Goal: Task Accomplishment & Management: Manage account settings

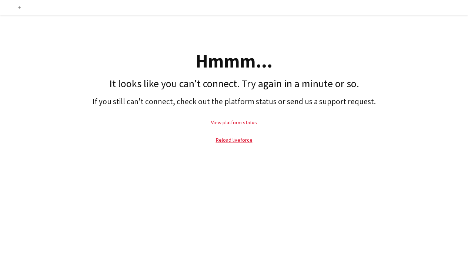
click at [253, 122] on link "View platform status" at bounding box center [234, 122] width 46 height 7
click at [239, 139] on link "Reload liveforce" at bounding box center [234, 139] width 37 height 7
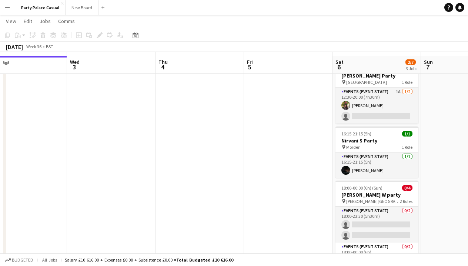
scroll to position [24, 0]
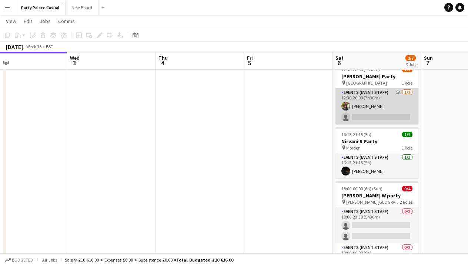
click at [385, 92] on app-card-role "Events (Event Staff) 1A [DATE] 12:30-20:00 (7h30m) [PERSON_NAME] single-neutral…" at bounding box center [377, 106] width 83 height 36
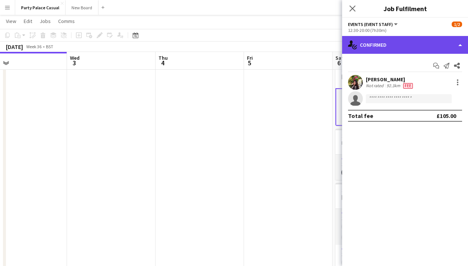
click at [411, 44] on div "single-neutral-actions-check-2 Confirmed" at bounding box center [405, 45] width 126 height 18
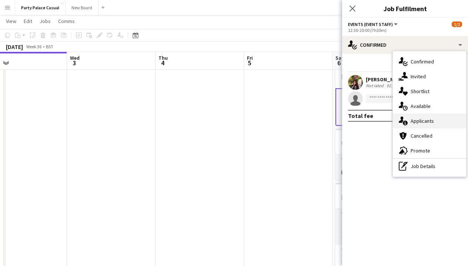
click at [428, 117] on div "single-neutral-actions-information Applicants" at bounding box center [429, 120] width 73 height 15
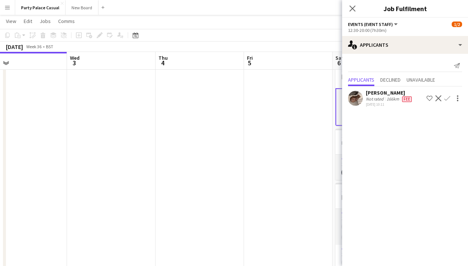
click at [448, 96] on app-icon "Confirm" at bounding box center [448, 98] width 6 height 6
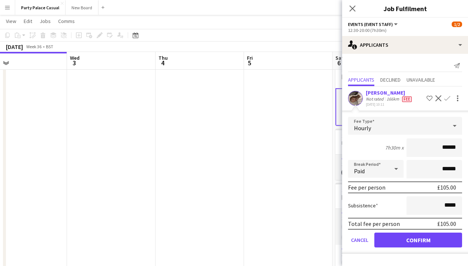
click at [439, 234] on button "Confirm" at bounding box center [419, 239] width 88 height 15
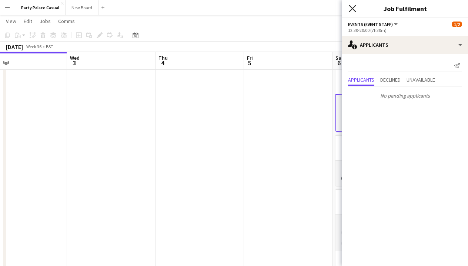
click at [353, 9] on icon at bounding box center [352, 8] width 7 height 7
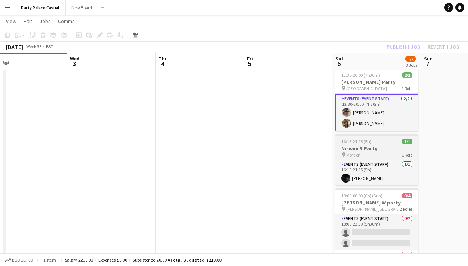
scroll to position [23, 0]
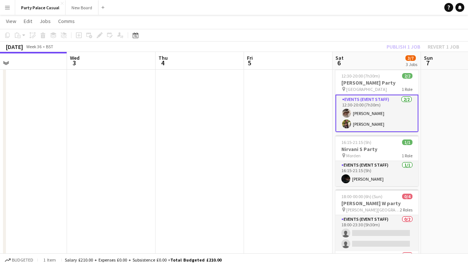
click at [376, 100] on app-card-role "Events (Event Staff) [DATE] 12:30-20:00 (7h30m) [PERSON_NAME] [PERSON_NAME]" at bounding box center [377, 112] width 83 height 37
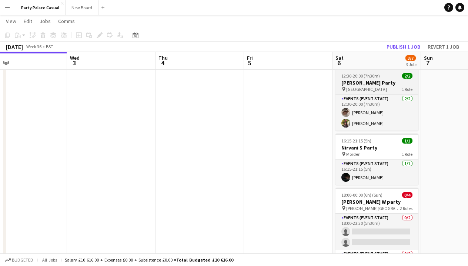
click at [380, 93] on app-job-card "Updated 12:30-20:00 (7h30m) 2/2 [PERSON_NAME] R Party pin Bedford 1 Role Events…" at bounding box center [377, 97] width 83 height 68
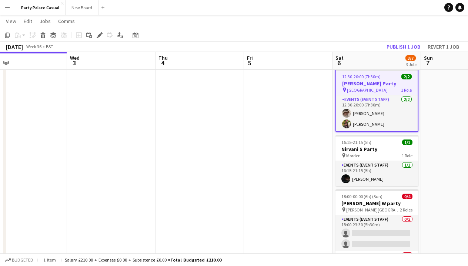
click at [404, 40] on app-toolbar "Copy Paste Paste Command V Paste with crew Command Shift V Paste linked Job [GE…" at bounding box center [234, 35] width 468 height 13
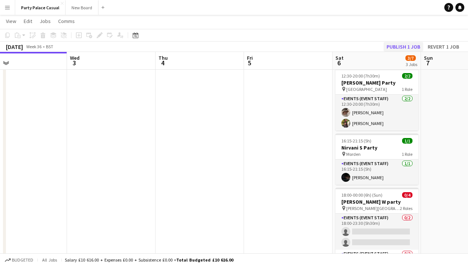
click at [404, 43] on button "Publish 1 job" at bounding box center [404, 47] width 40 height 10
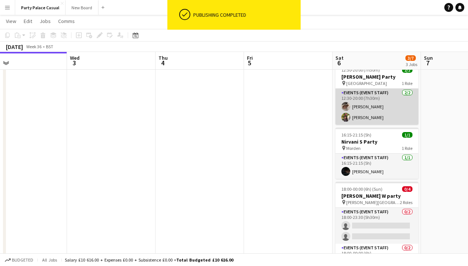
click at [381, 91] on app-card-role "Events (Event Staff) [DATE] 12:30-20:00 (7h30m) [PERSON_NAME] [PERSON_NAME]" at bounding box center [377, 107] width 83 height 36
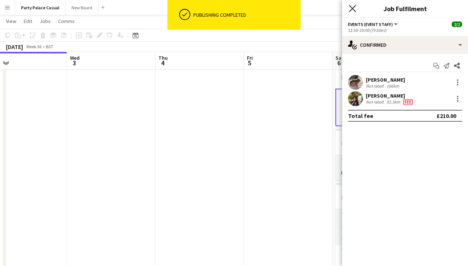
click at [352, 10] on icon at bounding box center [352, 8] width 7 height 7
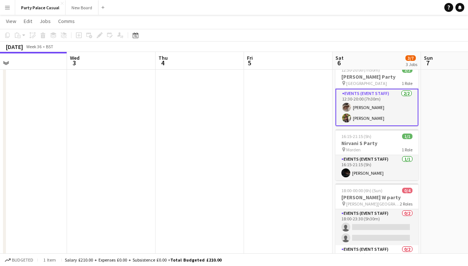
click at [380, 93] on app-card-role "Events (Event Staff) [DATE] 12:30-20:00 (7h30m) [PERSON_NAME] [PERSON_NAME]" at bounding box center [377, 107] width 83 height 37
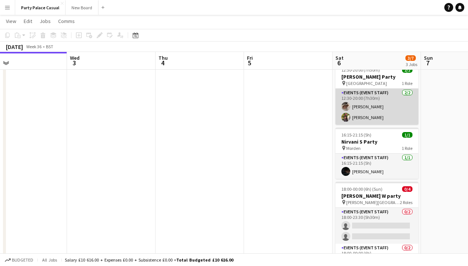
click at [379, 93] on app-card-role "Events (Event Staff) [DATE] 12:30-20:00 (7h30m) [PERSON_NAME] [PERSON_NAME]" at bounding box center [377, 107] width 83 height 36
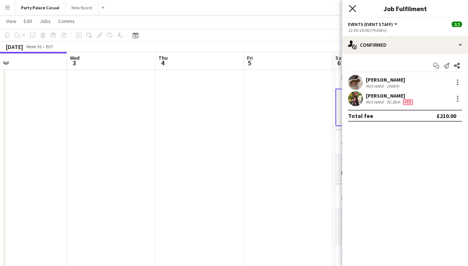
click at [352, 10] on icon at bounding box center [352, 8] width 7 height 7
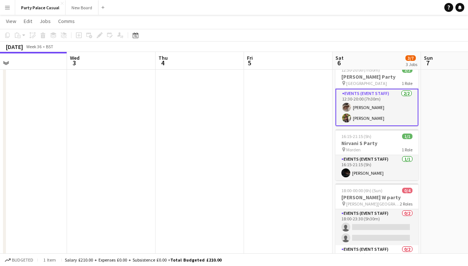
click at [387, 92] on app-card-role "Events (Event Staff) [DATE] 12:30-20:00 (7h30m) [PERSON_NAME] [PERSON_NAME]" at bounding box center [377, 107] width 83 height 37
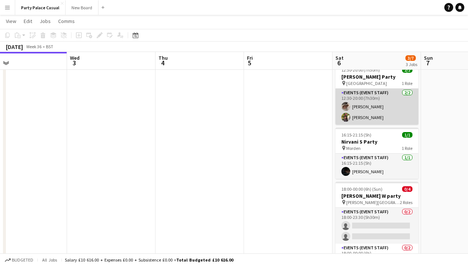
click at [372, 97] on app-card-role "Events (Event Staff) [DATE] 12:30-20:00 (7h30m) [PERSON_NAME] [PERSON_NAME]" at bounding box center [377, 107] width 83 height 36
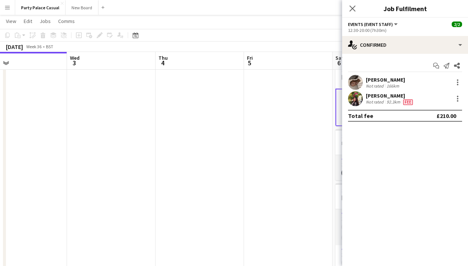
click at [313, 112] on app-date-cell at bounding box center [288, 178] width 89 height 236
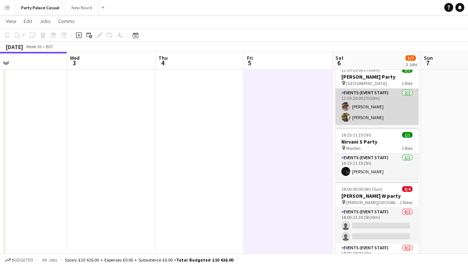
click at [349, 103] on app-card-role "Events (Event Staff) [DATE] 12:30-20:00 (7h30m) [PERSON_NAME] [PERSON_NAME]" at bounding box center [377, 107] width 83 height 36
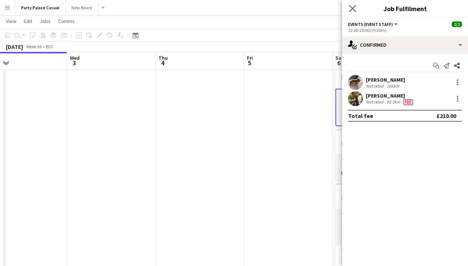
click at [355, 4] on app-icon "Close pop-in" at bounding box center [353, 8] width 11 height 11
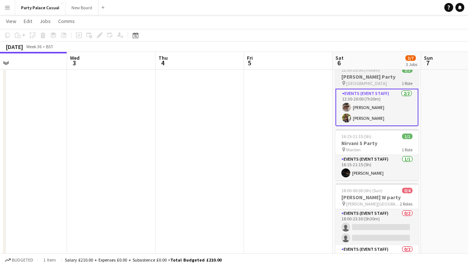
click at [363, 76] on h3 "[PERSON_NAME] Party" at bounding box center [377, 76] width 83 height 7
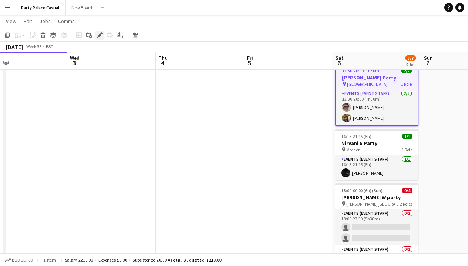
click at [99, 37] on icon at bounding box center [99, 35] width 4 height 4
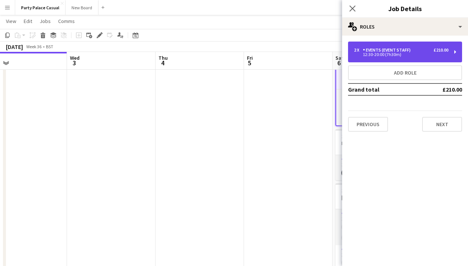
click at [402, 52] on div "Events (Event Staff)" at bounding box center [388, 49] width 51 height 5
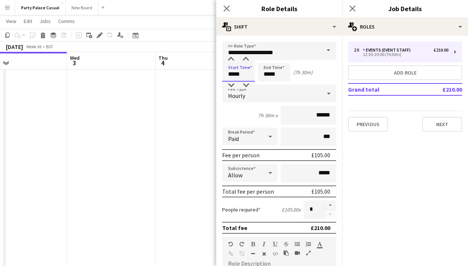
drag, startPoint x: 233, startPoint y: 75, endPoint x: 227, endPoint y: 76, distance: 6.3
click at [227, 76] on input "*****" at bounding box center [238, 72] width 33 height 19
click at [239, 77] on input "*****" at bounding box center [238, 72] width 33 height 19
type input "*****"
click at [268, 76] on input "*****" at bounding box center [274, 72] width 33 height 19
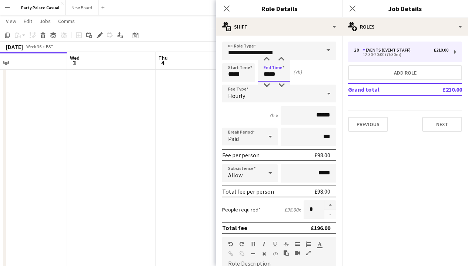
type input "*****"
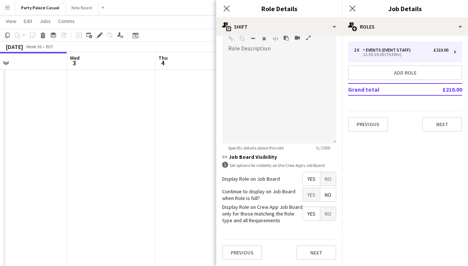
scroll to position [215, 0]
click at [328, 255] on button "Next" at bounding box center [316, 252] width 40 height 15
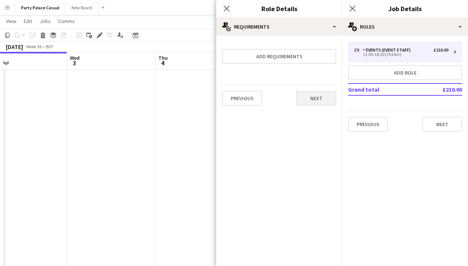
click at [321, 99] on button "Next" at bounding box center [316, 98] width 40 height 15
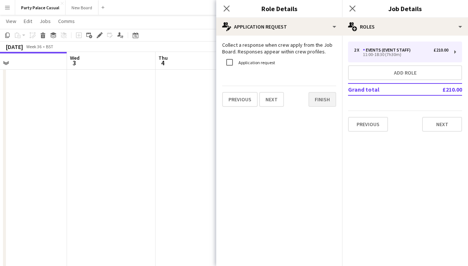
click at [313, 92] on button "Finish" at bounding box center [323, 99] width 28 height 15
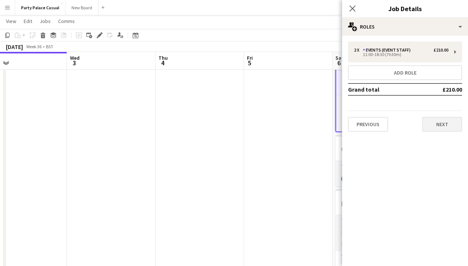
click at [436, 128] on button "Next" at bounding box center [442, 124] width 40 height 15
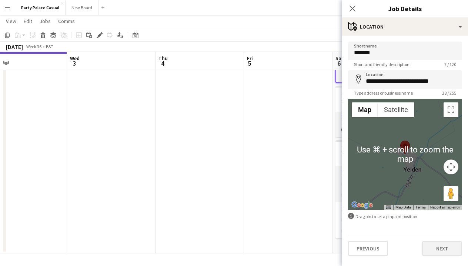
scroll to position [72, 0]
click at [447, 252] on button "Next" at bounding box center [442, 248] width 40 height 15
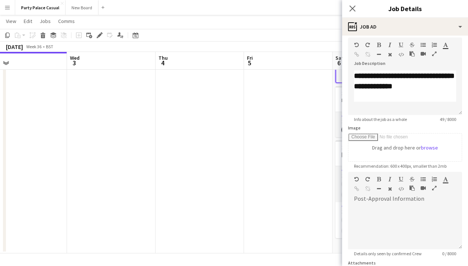
scroll to position [41, 0]
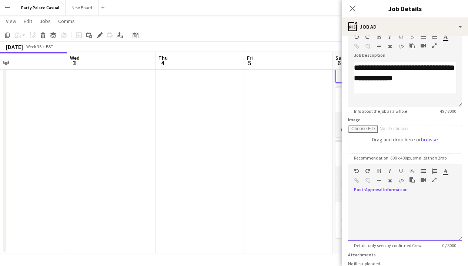
click at [410, 215] on div at bounding box center [405, 218] width 114 height 44
paste div
click at [381, 233] on div "**********" at bounding box center [405, 231] width 102 height 8
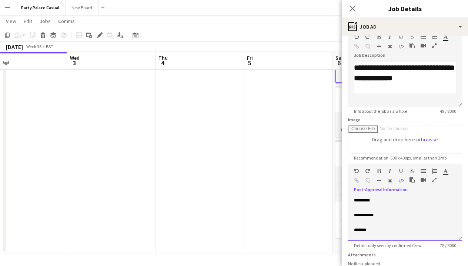
click at [354, 201] on div "*********" at bounding box center [405, 199] width 102 height 7
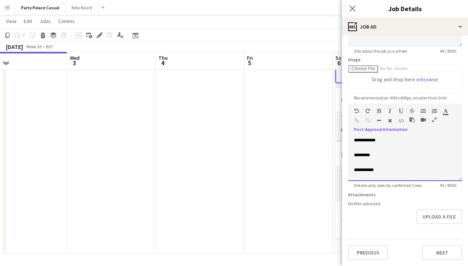
scroll to position [72, 0]
click at [449, 253] on button "Next" at bounding box center [442, 252] width 40 height 15
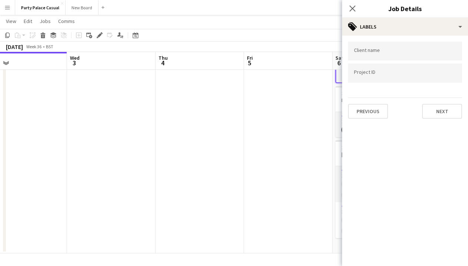
scroll to position [0, 0]
click at [438, 110] on button "Next" at bounding box center [442, 111] width 40 height 15
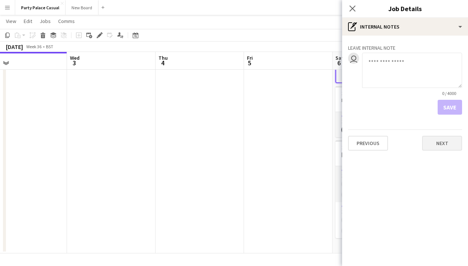
click at [450, 148] on button "Next" at bounding box center [442, 143] width 40 height 15
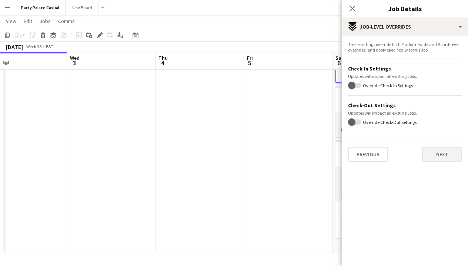
click at [441, 159] on button "Next" at bounding box center [442, 154] width 40 height 15
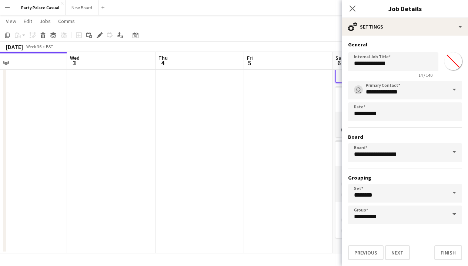
scroll to position [0, 0]
click at [446, 253] on button "Finish" at bounding box center [449, 252] width 28 height 15
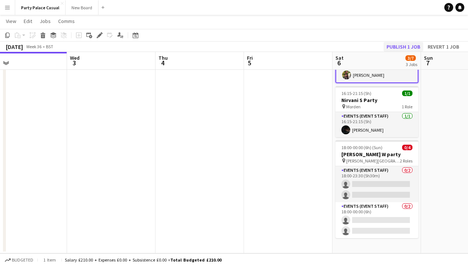
click at [403, 49] on button "Publish 1 job" at bounding box center [404, 47] width 40 height 10
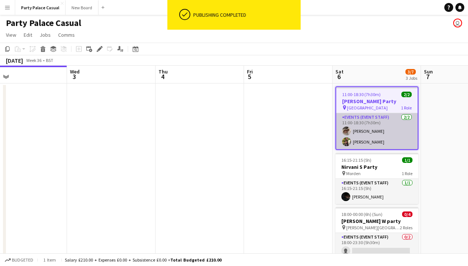
click at [389, 126] on app-card-role "Events (Event Staff) [DATE] 11:00-18:30 (7h30m) [PERSON_NAME] [PERSON_NAME]" at bounding box center [377, 131] width 82 height 36
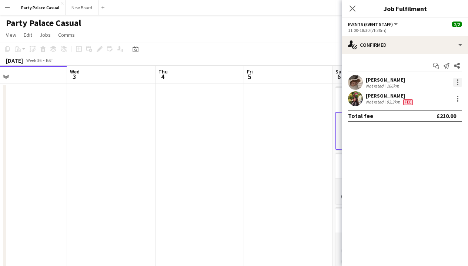
click at [459, 81] on div at bounding box center [457, 82] width 9 height 9
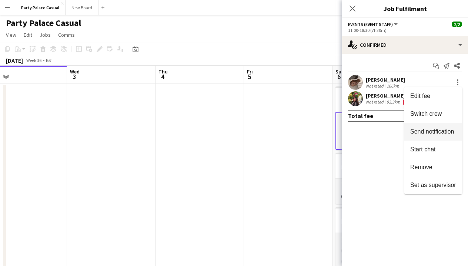
click at [446, 130] on span "Send notification" at bounding box center [432, 131] width 44 height 6
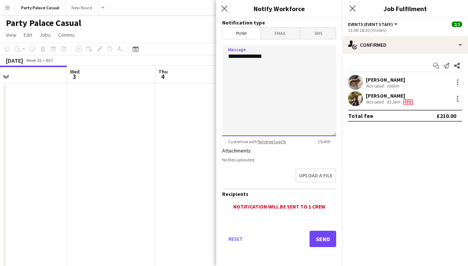
click at [316, 57] on textarea "**********" at bounding box center [279, 90] width 114 height 91
click at [284, 73] on textarea "**********" at bounding box center [279, 90] width 114 height 91
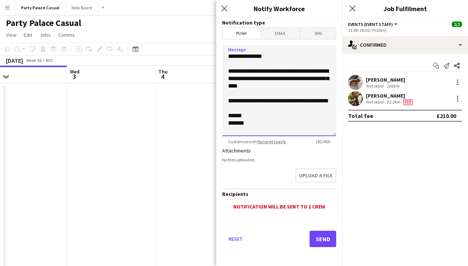
scroll to position [0, 0]
drag, startPoint x: 249, startPoint y: 127, endPoint x: 224, endPoint y: 72, distance: 61.0
click at [224, 72] on textarea "**********" at bounding box center [279, 90] width 114 height 91
type textarea "**********"
click at [323, 238] on button "Send" at bounding box center [323, 238] width 27 height 16
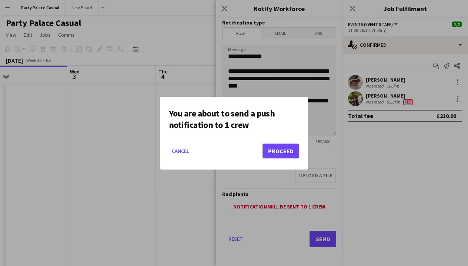
click at [287, 149] on button "Proceed" at bounding box center [281, 150] width 37 height 15
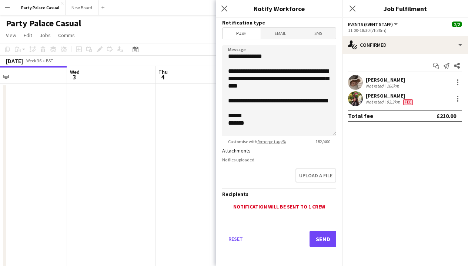
scroll to position [0, 0]
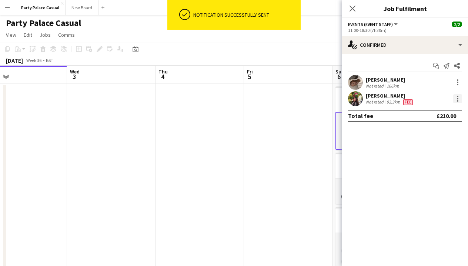
click at [456, 98] on div at bounding box center [457, 98] width 9 height 9
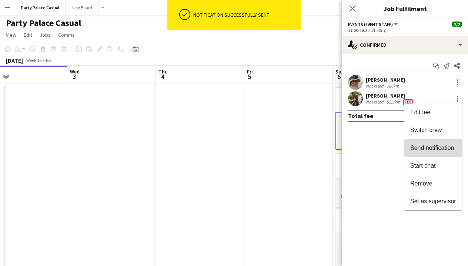
click at [448, 145] on span "Send notification" at bounding box center [432, 147] width 44 height 6
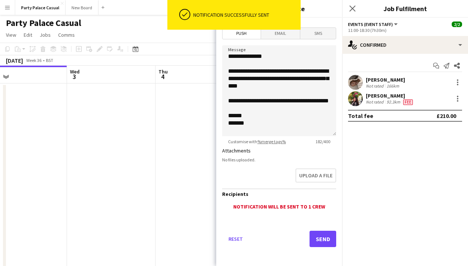
click at [327, 238] on button "Send" at bounding box center [323, 238] width 27 height 16
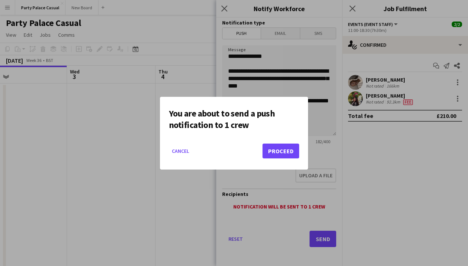
scroll to position [0, 0]
click at [276, 152] on button "Proceed" at bounding box center [281, 150] width 37 height 15
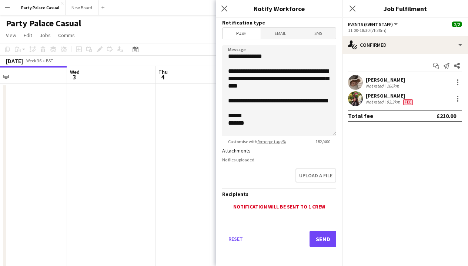
scroll to position [0, 0]
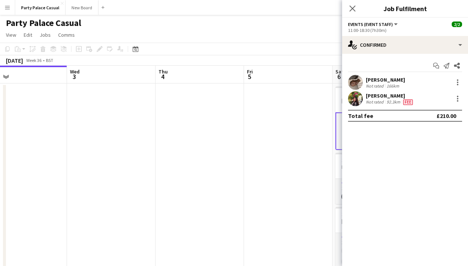
click at [304, 26] on div "Party Palace Casual user" at bounding box center [234, 21] width 468 height 14
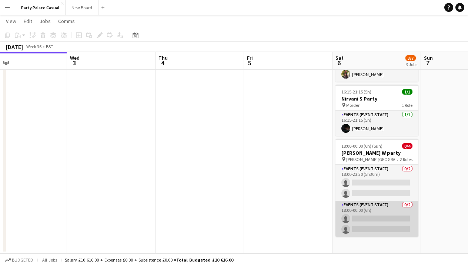
scroll to position [66, 0]
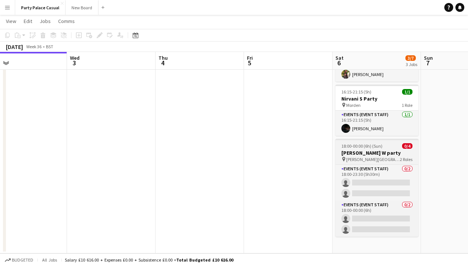
click at [362, 158] on span "[PERSON_NAME][GEOGRAPHIC_DATA]" at bounding box center [373, 159] width 54 height 6
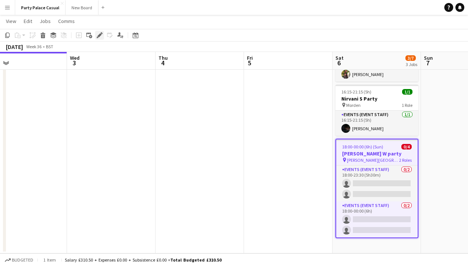
click at [102, 35] on icon "Edit" at bounding box center [100, 35] width 6 height 6
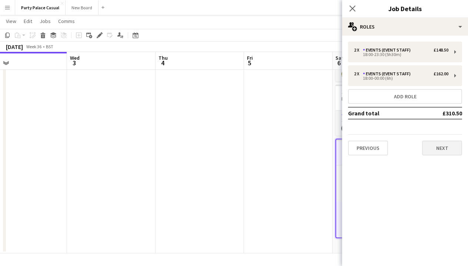
click at [452, 149] on button "Next" at bounding box center [442, 147] width 40 height 15
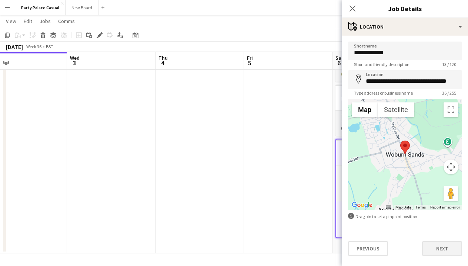
click at [443, 250] on button "Next" at bounding box center [442, 248] width 40 height 15
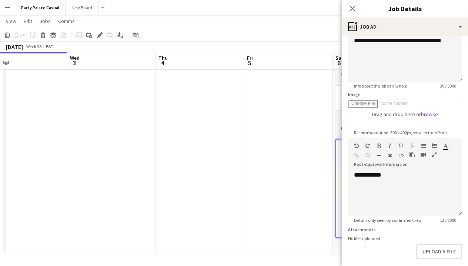
scroll to position [68, 0]
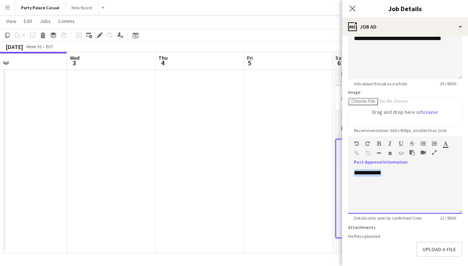
drag, startPoint x: 405, startPoint y: 176, endPoint x: 352, endPoint y: 173, distance: 53.5
click at [352, 173] on div "**********" at bounding box center [405, 191] width 114 height 44
click at [357, 174] on span "**********" at bounding box center [404, 177] width 100 height 12
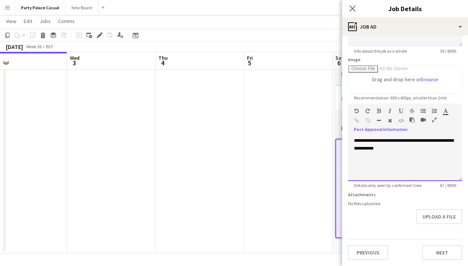
scroll to position [101, 0]
click at [437, 249] on button "Next" at bounding box center [442, 252] width 40 height 15
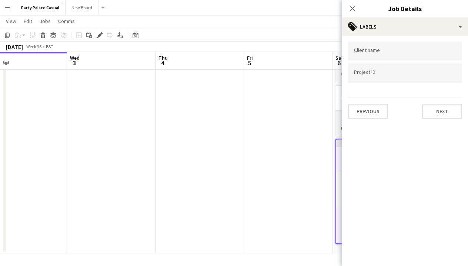
scroll to position [0, 0]
click at [435, 107] on button "Next" at bounding box center [442, 111] width 40 height 15
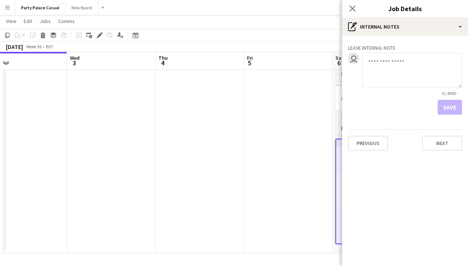
click at [287, 122] on app-date-cell at bounding box center [288, 135] width 89 height 236
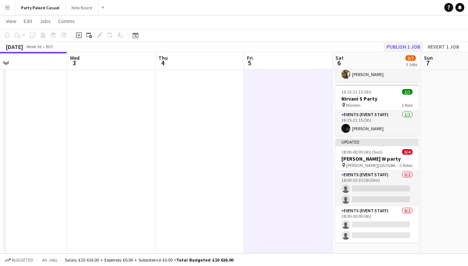
click at [404, 44] on button "Publish 1 job" at bounding box center [404, 47] width 40 height 10
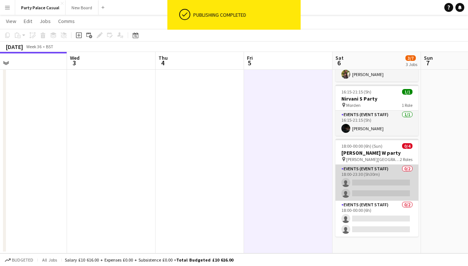
click at [371, 180] on app-card-role "Events (Event Staff) 0/2 18:00-23:30 (5h30m) single-neutral-actions single-neut…" at bounding box center [377, 182] width 83 height 36
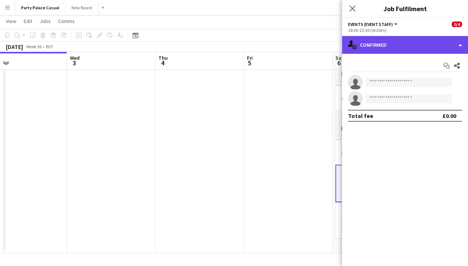
click at [422, 50] on div "single-neutral-actions-check-2 Confirmed" at bounding box center [405, 45] width 126 height 18
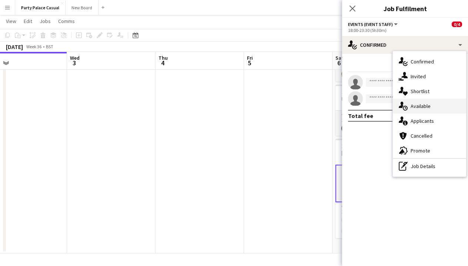
click at [433, 108] on div "single-neutral-actions-upload Available" at bounding box center [429, 106] width 73 height 15
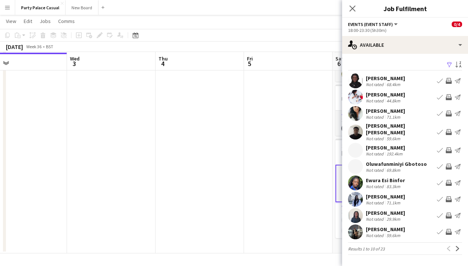
scroll to position [66, 0]
click at [458, 246] on app-icon "Next" at bounding box center [457, 248] width 5 height 5
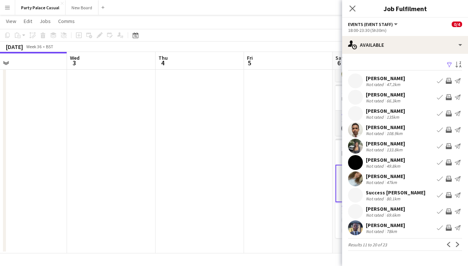
click at [449, 163] on app-icon "Invite crew" at bounding box center [449, 162] width 6 height 6
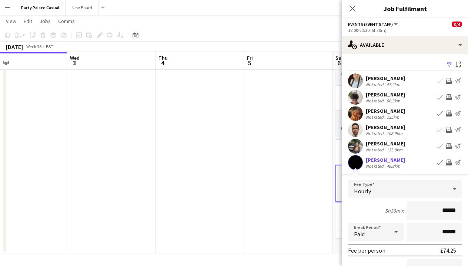
click at [449, 163] on app-icon "Invite crew" at bounding box center [449, 162] width 6 height 6
click at [447, 163] on app-icon "Invite crew" at bounding box center [449, 162] width 6 height 6
click at [378, 160] on div "[PERSON_NAME]" at bounding box center [385, 159] width 39 height 7
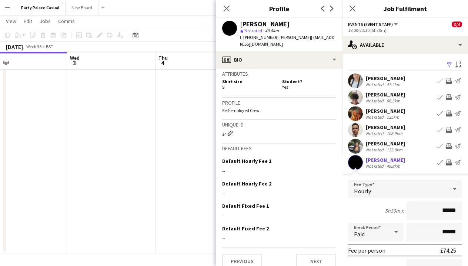
scroll to position [308, 0]
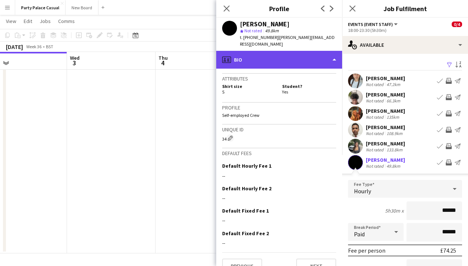
click at [334, 51] on div "profile Bio" at bounding box center [279, 60] width 126 height 18
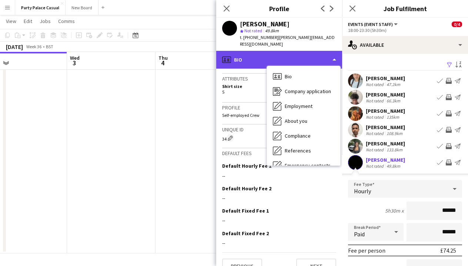
click at [334, 52] on div "profile Bio" at bounding box center [279, 60] width 126 height 18
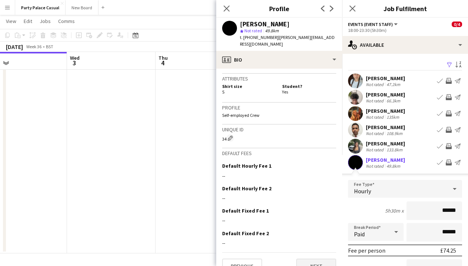
click at [324, 258] on button "Next" at bounding box center [316, 265] width 40 height 15
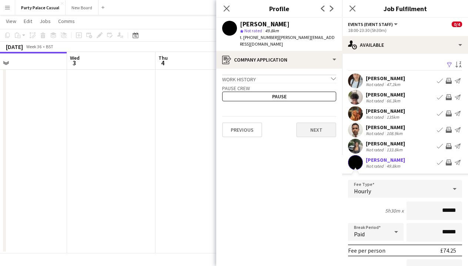
click at [326, 128] on button "Next" at bounding box center [316, 129] width 40 height 15
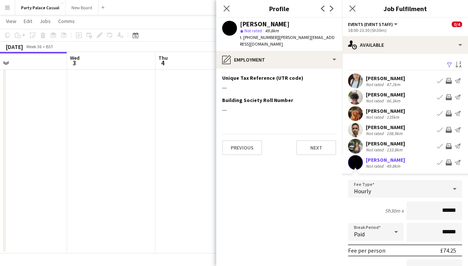
click at [326, 134] on div "Previous Next" at bounding box center [279, 144] width 114 height 21
click at [326, 140] on button "Next" at bounding box center [316, 147] width 40 height 15
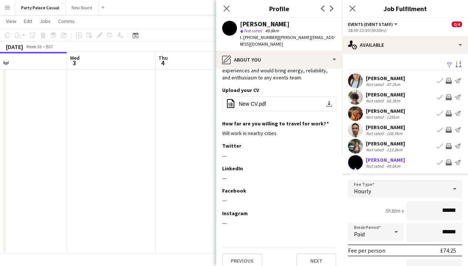
scroll to position [70, 0]
click at [170, 228] on app-date-cell at bounding box center [200, 135] width 89 height 236
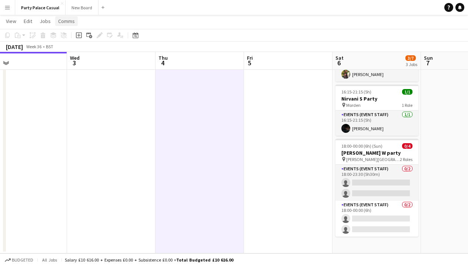
click at [61, 22] on span "Comms" at bounding box center [66, 21] width 17 height 7
click at [146, 33] on app-toolbar "Copy Paste Paste Command V Paste with crew Command Shift V Paste linked Job [GE…" at bounding box center [234, 35] width 468 height 13
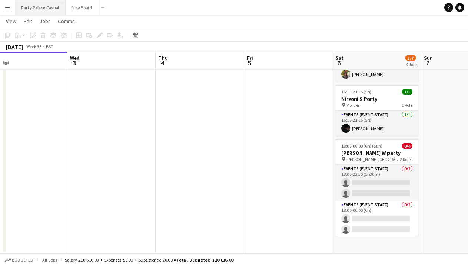
click at [32, 8] on button "Party Palace Casual Close" at bounding box center [40, 7] width 50 height 14
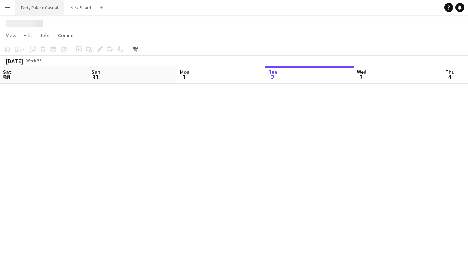
scroll to position [0, 177]
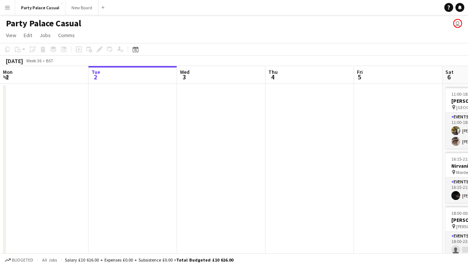
click at [10, 6] on button "Menu" at bounding box center [7, 7] width 15 height 15
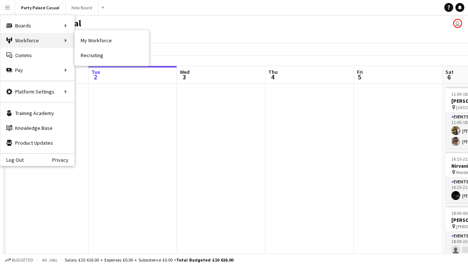
click at [39, 43] on div "Workforce Workforce" at bounding box center [37, 40] width 74 height 15
click at [69, 40] on div "Workforce Workforce" at bounding box center [37, 40] width 74 height 15
click at [79, 40] on link "My Workforce" at bounding box center [112, 40] width 74 height 15
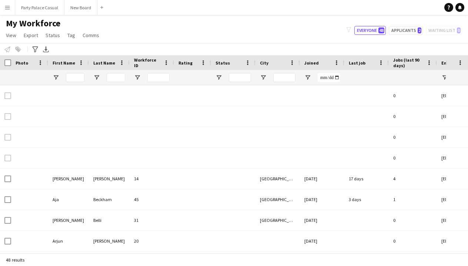
type input "**********"
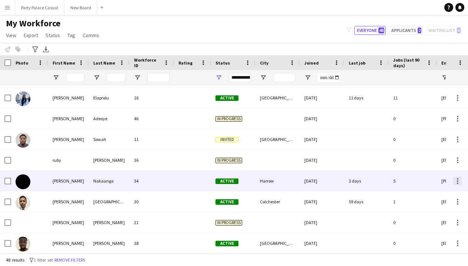
click at [460, 180] on div at bounding box center [457, 180] width 9 height 9
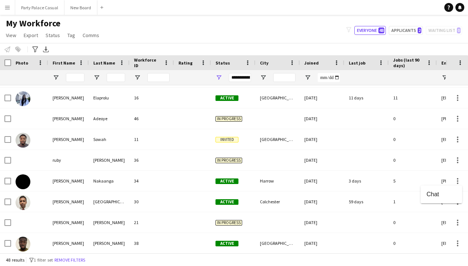
click at [56, 183] on div at bounding box center [234, 133] width 468 height 266
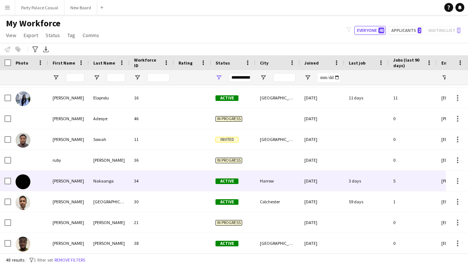
click at [57, 181] on div "[PERSON_NAME]" at bounding box center [68, 180] width 41 height 20
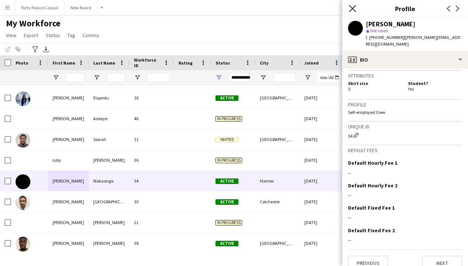
click at [352, 6] on icon "Close pop-in" at bounding box center [352, 8] width 7 height 7
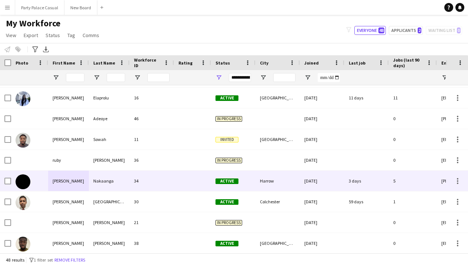
click at [462, 187] on div at bounding box center [457, 180] width 22 height 20
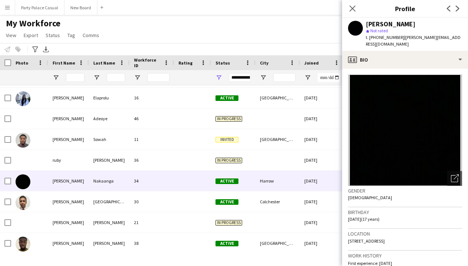
click at [346, 12] on div "Close pop-in" at bounding box center [352, 8] width 21 height 17
click at [350, 11] on icon at bounding box center [352, 8] width 7 height 7
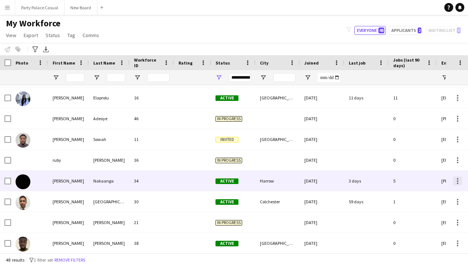
click at [457, 180] on div at bounding box center [457, 180] width 1 height 1
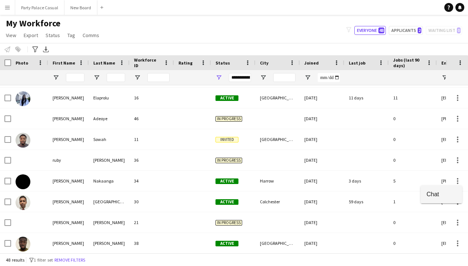
click at [448, 196] on span "Chat" at bounding box center [442, 193] width 30 height 7
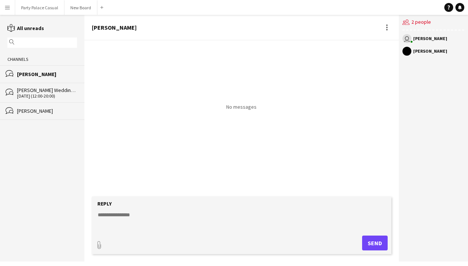
click at [37, 91] on div "[PERSON_NAME] Wedding - Shift 1" at bounding box center [47, 90] width 60 height 7
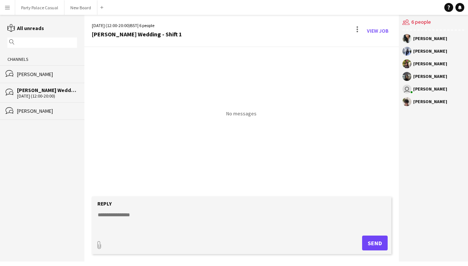
click at [41, 75] on div "[PERSON_NAME]" at bounding box center [47, 74] width 60 height 7
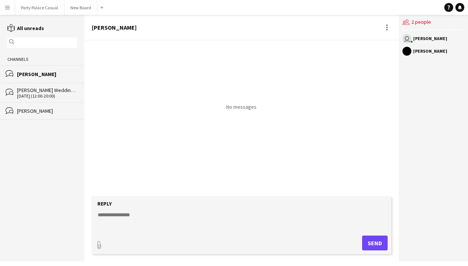
click at [44, 110] on div "[PERSON_NAME]" at bounding box center [47, 110] width 60 height 7
click at [53, 75] on div "[PERSON_NAME]" at bounding box center [47, 74] width 60 height 7
click at [56, 76] on div "[PERSON_NAME]" at bounding box center [47, 74] width 60 height 7
click at [39, 9] on button "Party Palace Casual Close" at bounding box center [39, 7] width 49 height 14
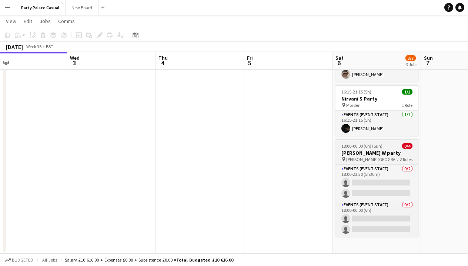
click at [390, 150] on h3 "[PERSON_NAME] W party" at bounding box center [377, 152] width 83 height 7
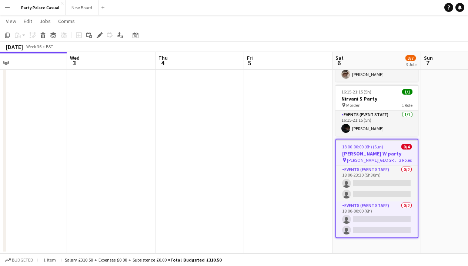
click at [364, 149] on span "18:00-00:00 (6h) (Sun)" at bounding box center [362, 147] width 41 height 6
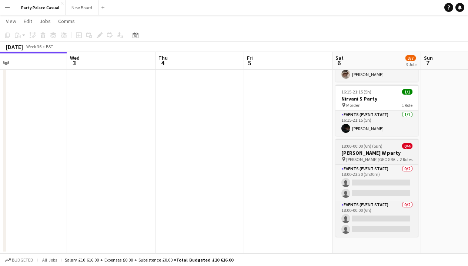
click at [364, 149] on app-job-card "18:00-00:00 (6h) (Sun) 0/4 [PERSON_NAME] party pin [PERSON_NAME] 2 Roles Events…" at bounding box center [377, 188] width 83 height 98
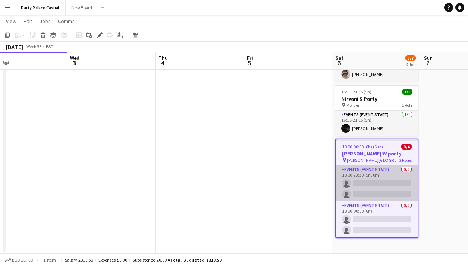
click at [370, 172] on app-card-role "Events (Event Staff) 0/2 18:00-23:30 (5h30m) single-neutral-actions single-neut…" at bounding box center [377, 183] width 82 height 36
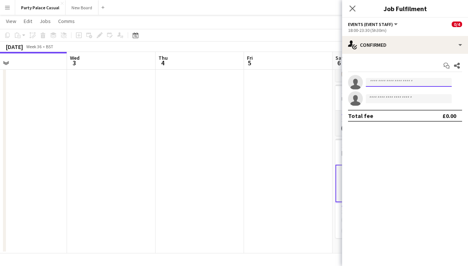
click at [391, 81] on input at bounding box center [409, 82] width 86 height 9
click at [448, 63] on icon "Start chat" at bounding box center [447, 66] width 6 height 6
click at [447, 64] on icon "Start chat" at bounding box center [447, 66] width 6 height 6
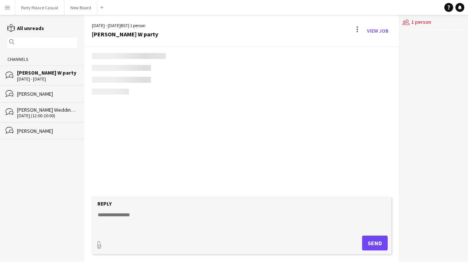
click at [447, 64] on div "users2 1 person" at bounding box center [433, 138] width 69 height 246
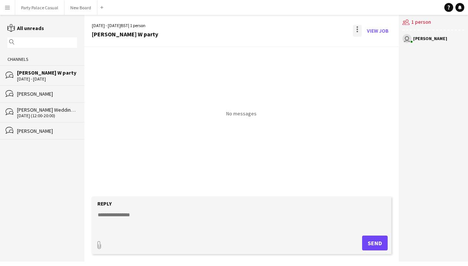
click at [359, 29] on div at bounding box center [357, 31] width 9 height 12
click at [359, 29] on div at bounding box center [234, 133] width 468 height 266
click at [253, 44] on div "[DATE] - [DATE] BST | 1 person [PERSON_NAME] W party View Job" at bounding box center [241, 31] width 315 height 32
click at [359, 28] on div at bounding box center [357, 31] width 9 height 12
click at [358, 28] on div at bounding box center [234, 133] width 468 height 266
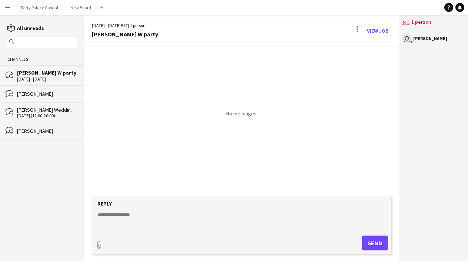
click at [419, 38] on div "[PERSON_NAME]" at bounding box center [430, 38] width 34 height 4
click at [406, 23] on icon at bounding box center [407, 24] width 5 height 2
click at [434, 23] on div "users2 1 person" at bounding box center [434, 23] width 62 height 16
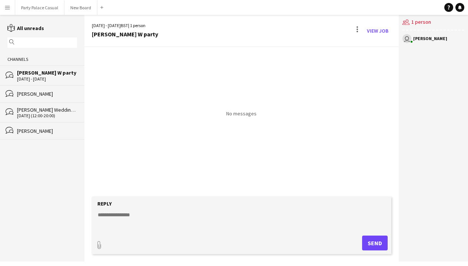
click at [165, 242] on div "paperclip Send" at bounding box center [242, 242] width 293 height 15
click at [165, 229] on textarea at bounding box center [243, 220] width 293 height 19
paste textarea "**********"
click at [99, 220] on textarea "**********" at bounding box center [243, 220] width 293 height 19
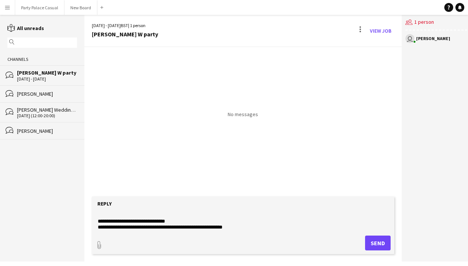
type textarea "**********"
click at [368, 238] on button "Send" at bounding box center [378, 242] width 26 height 15
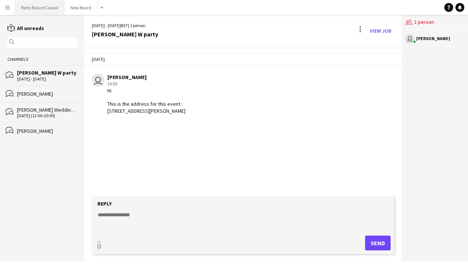
click at [26, 4] on button "Party Palace Casual Close" at bounding box center [39, 7] width 49 height 14
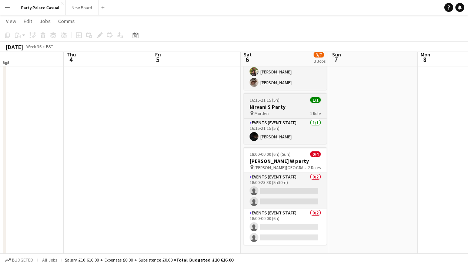
scroll to position [60, 0]
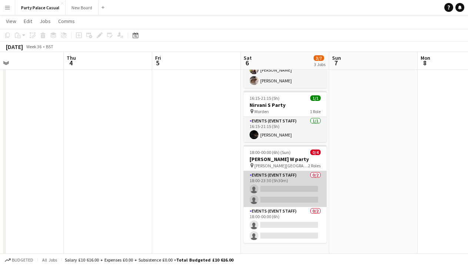
click at [303, 179] on app-card-role "Events (Event Staff) 0/2 18:00-23:30 (5h30m) single-neutral-actions single-neut…" at bounding box center [285, 189] width 83 height 36
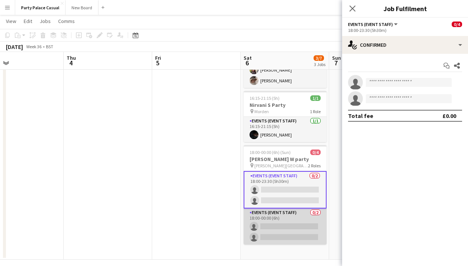
click at [311, 223] on app-card-role "Events (Event Staff) 0/2 18:00-00:00 (6h) single-neutral-actions single-neutral…" at bounding box center [285, 226] width 83 height 36
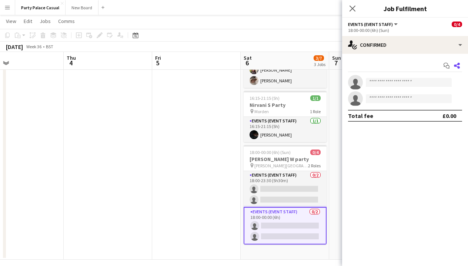
click at [460, 64] on icon at bounding box center [457, 66] width 6 height 6
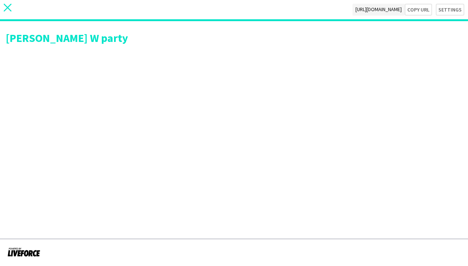
click at [10, 6] on icon at bounding box center [8, 8] width 8 height 8
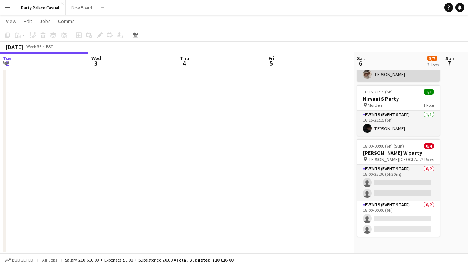
scroll to position [66, 0]
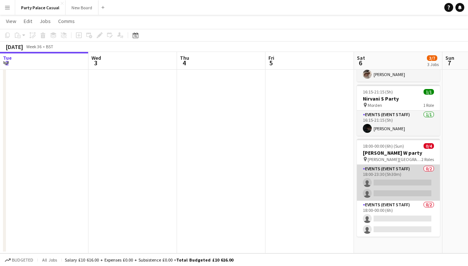
click at [413, 172] on app-card-role "Events (Event Staff) 0/2 18:00-23:30 (5h30m) single-neutral-actions single-neut…" at bounding box center [398, 182] width 83 height 36
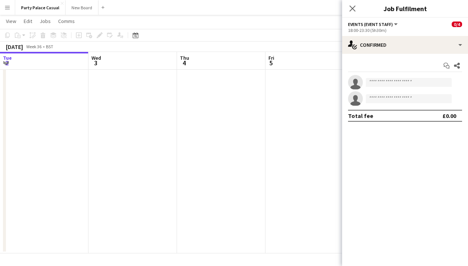
click at [325, 23] on app-page-menu "View Day view expanded Day view collapsed Month view Date picker Jump to [DATE]…" at bounding box center [234, 22] width 468 height 14
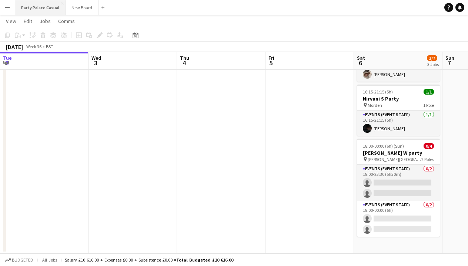
click at [27, 6] on button "Party Palace Casual Close" at bounding box center [40, 7] width 50 height 14
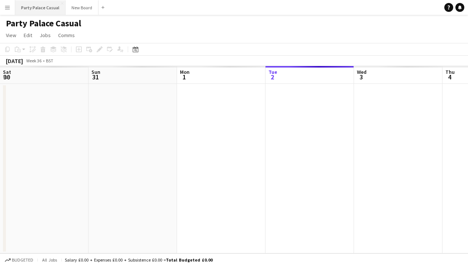
scroll to position [0, 177]
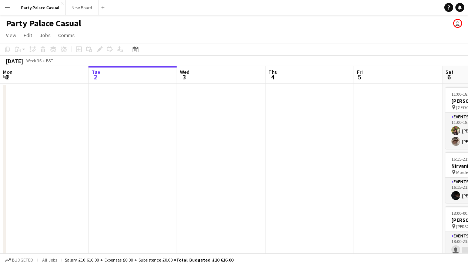
click at [11, 9] on button "Menu" at bounding box center [7, 7] width 15 height 15
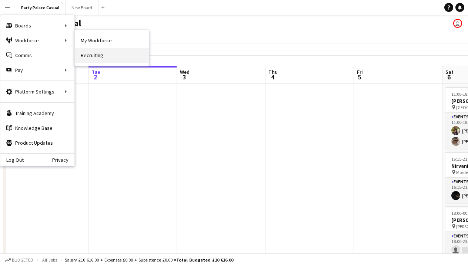
click at [102, 56] on link "Recruiting" at bounding box center [112, 55] width 74 height 15
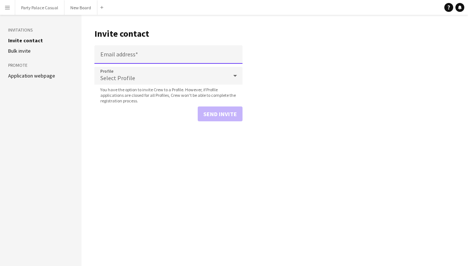
click at [133, 58] on input "Email address" at bounding box center [168, 54] width 148 height 19
paste input "**********"
type input "**********"
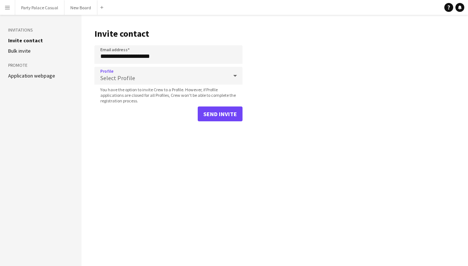
click at [161, 77] on div "Select Profile" at bounding box center [160, 76] width 133 height 18
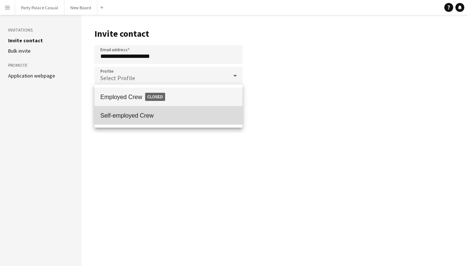
click at [162, 114] on span "Self-employed Crew" at bounding box center [168, 115] width 136 height 7
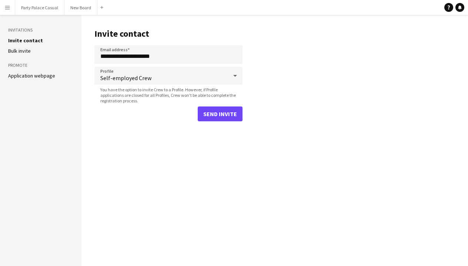
click at [221, 114] on button "Send invite" at bounding box center [220, 113] width 45 height 15
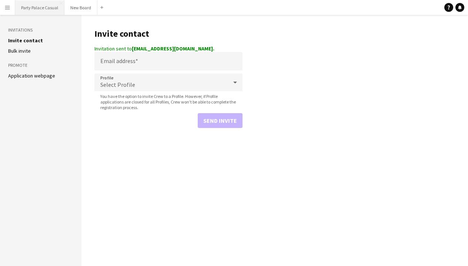
click at [31, 10] on button "Party Palace Casual Close" at bounding box center [39, 7] width 49 height 14
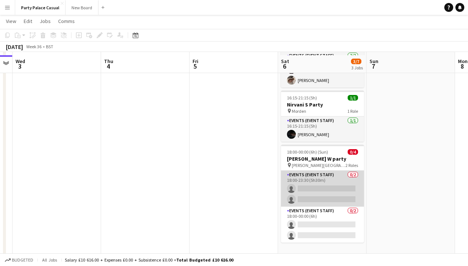
scroll to position [65, 0]
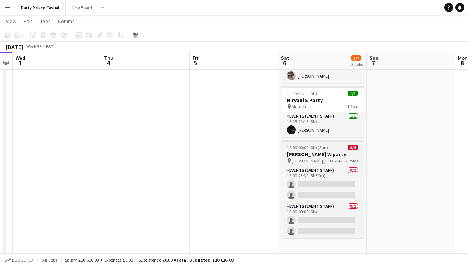
click at [310, 156] on h3 "[PERSON_NAME] W party" at bounding box center [322, 154] width 83 height 7
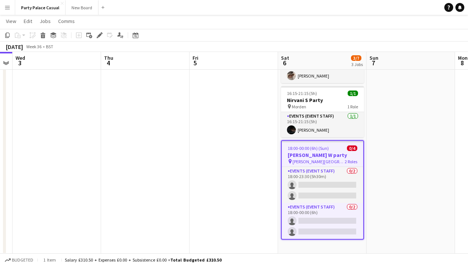
click at [310, 157] on h3 "[PERSON_NAME] W party" at bounding box center [323, 155] width 82 height 7
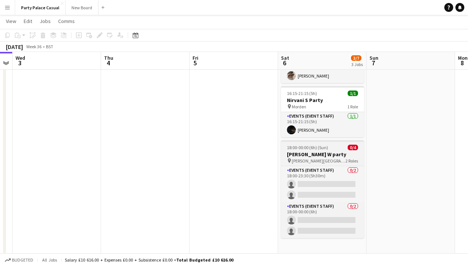
click at [305, 159] on span "[PERSON_NAME][GEOGRAPHIC_DATA]" at bounding box center [319, 161] width 54 height 6
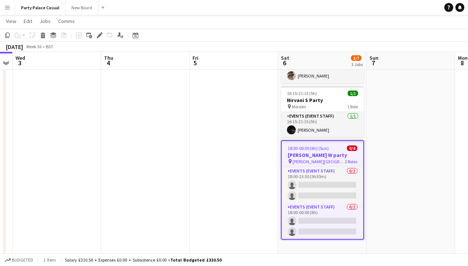
click at [318, 154] on h3 "[PERSON_NAME] W party" at bounding box center [323, 155] width 82 height 7
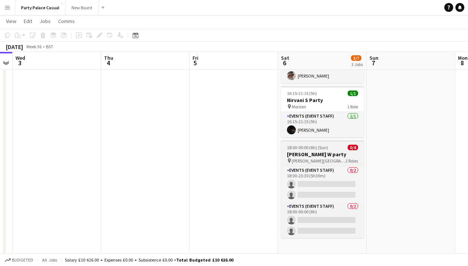
click at [318, 154] on h3 "[PERSON_NAME] W party" at bounding box center [322, 154] width 83 height 7
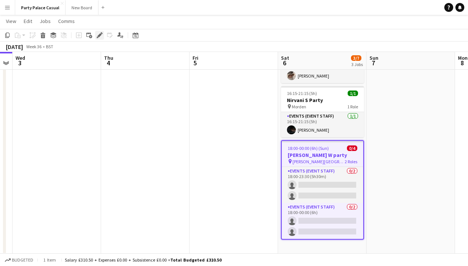
click at [100, 37] on icon "Edit" at bounding box center [100, 35] width 6 height 6
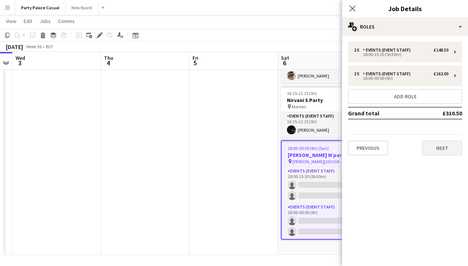
click at [441, 144] on button "Next" at bounding box center [442, 147] width 40 height 15
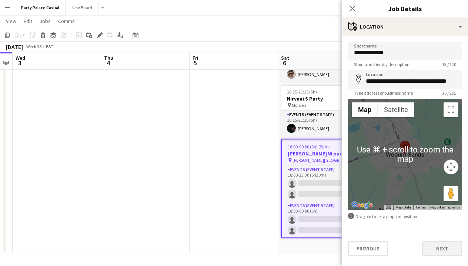
scroll to position [66, 0]
click at [448, 252] on button "Next" at bounding box center [442, 248] width 40 height 15
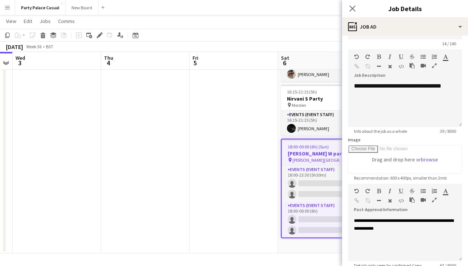
scroll to position [29, 0]
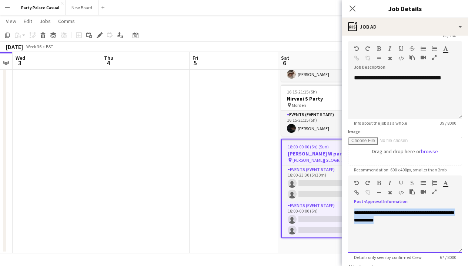
drag, startPoint x: 408, startPoint y: 223, endPoint x: 352, endPoint y: 211, distance: 57.3
click at [352, 211] on div "**********" at bounding box center [405, 230] width 114 height 44
copy span "**********"
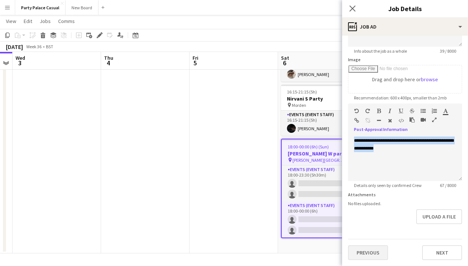
scroll to position [101, 0]
click at [377, 250] on button "Previous" at bounding box center [368, 252] width 40 height 15
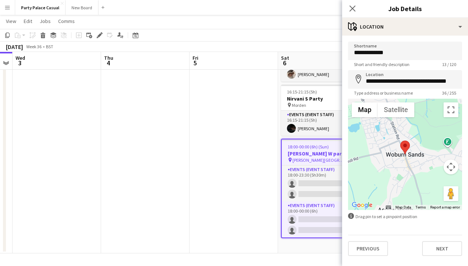
scroll to position [0, 0]
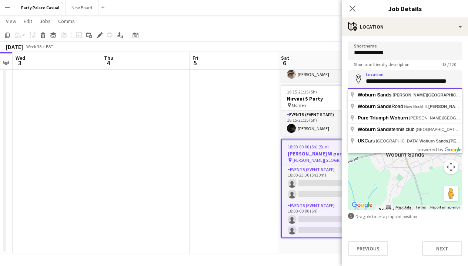
drag, startPoint x: 369, startPoint y: 83, endPoint x: 453, endPoint y: 88, distance: 85.0
type input "*"
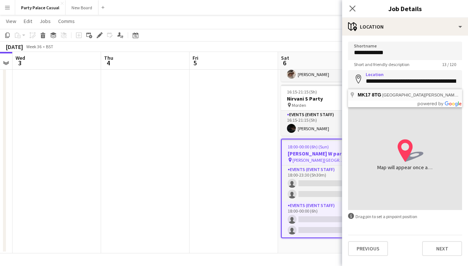
type input "**********"
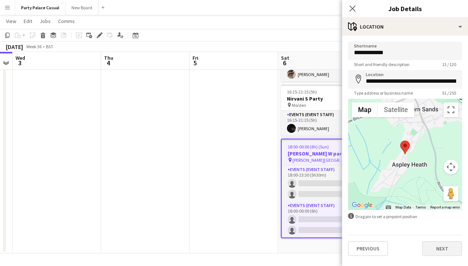
click at [447, 247] on button "Next" at bounding box center [442, 248] width 40 height 15
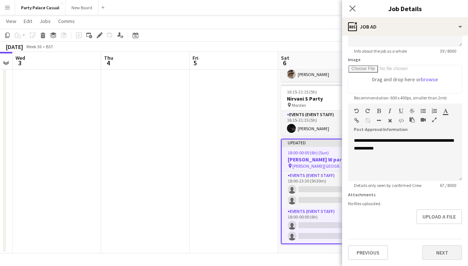
scroll to position [101, 0]
click at [445, 255] on button "Next" at bounding box center [442, 252] width 40 height 15
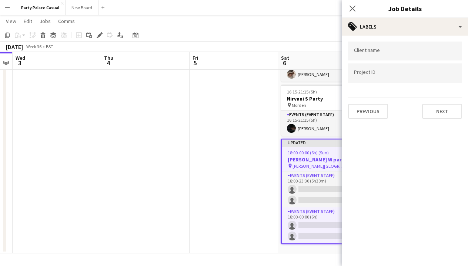
scroll to position [0, 0]
click at [373, 114] on button "Previous" at bounding box center [368, 111] width 40 height 15
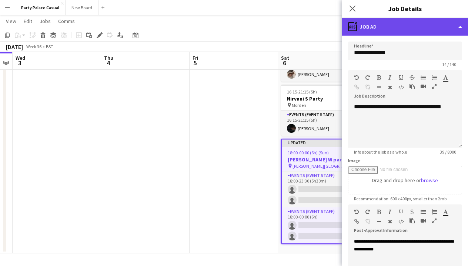
click at [418, 31] on div "ads-window Job Ad" at bounding box center [405, 27] width 126 height 18
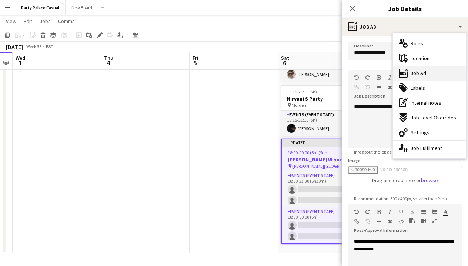
click at [419, 70] on span "Job Ad" at bounding box center [419, 73] width 16 height 7
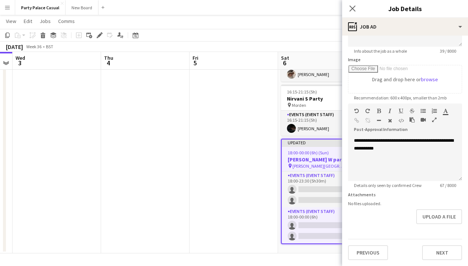
scroll to position [101, 0]
click at [448, 255] on button "Next" at bounding box center [442, 252] width 40 height 15
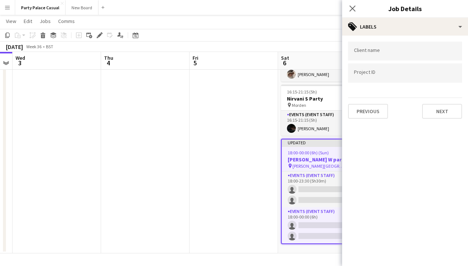
scroll to position [0, 0]
click at [443, 110] on button "Next" at bounding box center [442, 111] width 40 height 15
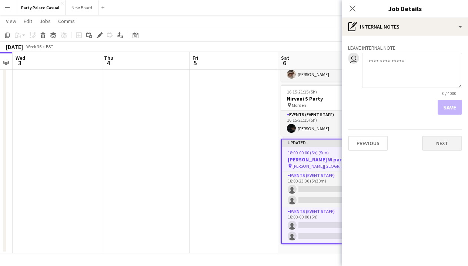
click at [447, 140] on button "Next" at bounding box center [442, 143] width 40 height 15
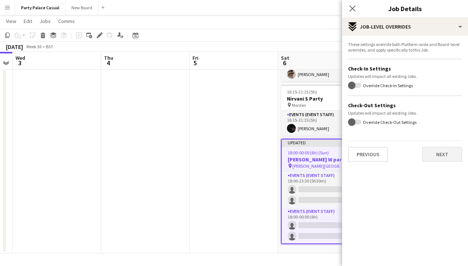
click at [445, 160] on button "Next" at bounding box center [442, 154] width 40 height 15
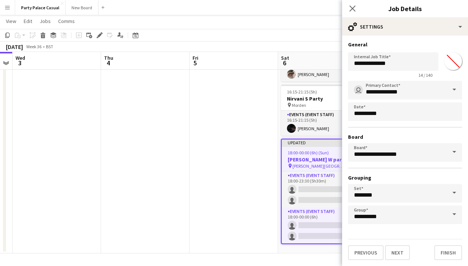
scroll to position [0, 0]
click at [454, 250] on button "Finish" at bounding box center [449, 252] width 28 height 15
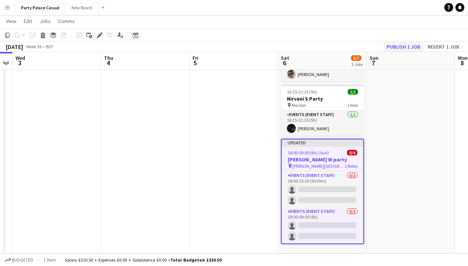
click at [411, 46] on button "Publish 1 job" at bounding box center [404, 47] width 40 height 10
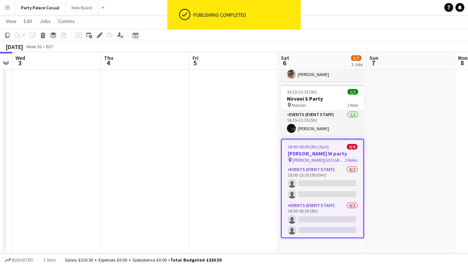
click at [343, 143] on app-job-card "18:00-00:00 (6h) (Sun) 0/4 [PERSON_NAME] party pin [PERSON_NAME] 2 Roles Events…" at bounding box center [322, 188] width 83 height 99
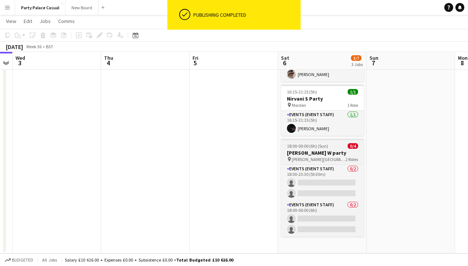
click at [343, 143] on div "18:00-00:00 (6h) (Sun) 0/4" at bounding box center [322, 146] width 83 height 6
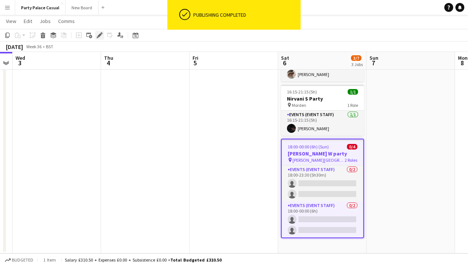
click at [99, 36] on icon at bounding box center [99, 35] width 4 height 4
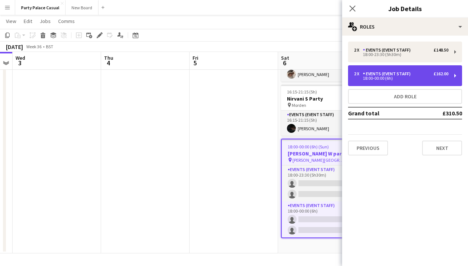
click at [429, 80] on div "18:00-00:00 (6h)" at bounding box center [401, 78] width 94 height 4
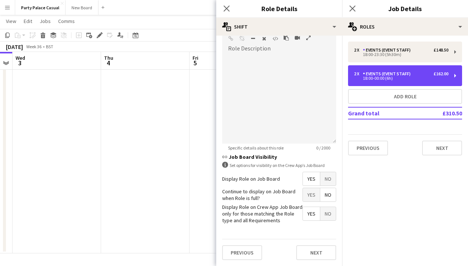
scroll to position [215, 0]
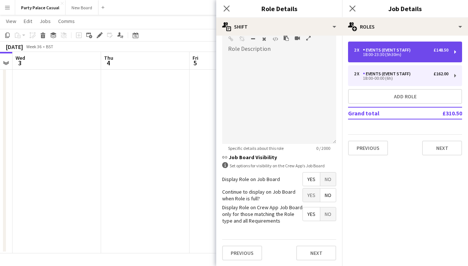
click at [399, 49] on div "Events (Event Staff)" at bounding box center [388, 49] width 51 height 5
type input "*****"
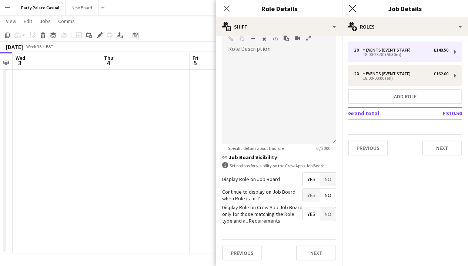
click at [352, 7] on icon at bounding box center [352, 8] width 7 height 7
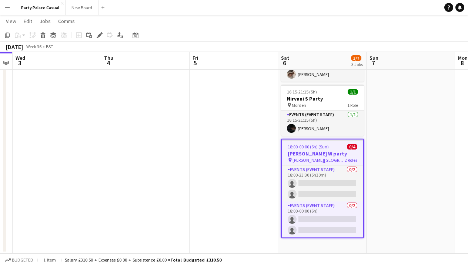
click at [338, 161] on div "pin [PERSON_NAME] Keynes 2 Roles" at bounding box center [323, 160] width 82 height 6
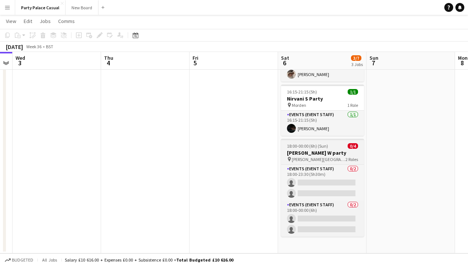
click at [338, 161] on div "pin [PERSON_NAME] Keynes 2 Roles" at bounding box center [322, 159] width 83 height 6
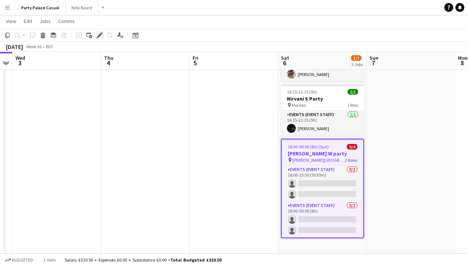
click at [101, 35] on icon at bounding box center [99, 35] width 4 height 4
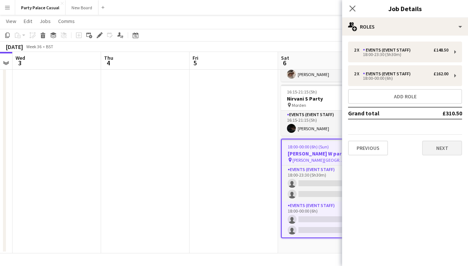
click at [438, 143] on button "Next" at bounding box center [442, 147] width 40 height 15
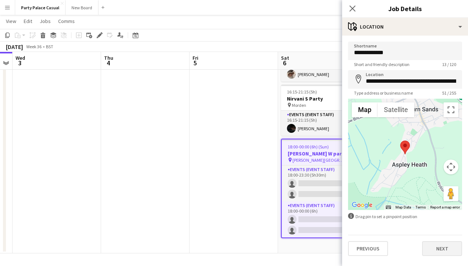
click at [445, 255] on button "Next" at bounding box center [442, 248] width 40 height 15
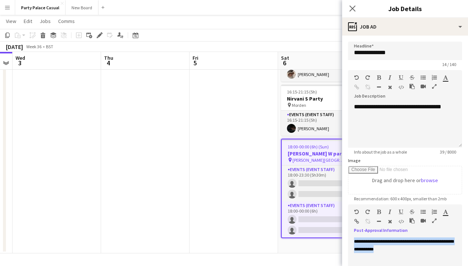
drag, startPoint x: 413, startPoint y: 251, endPoint x: 348, endPoint y: 239, distance: 66.0
click at [348, 239] on form "**********" at bounding box center [405, 200] width 126 height 319
copy span "**********"
click at [350, 3] on div "Close pop-in" at bounding box center [352, 8] width 21 height 17
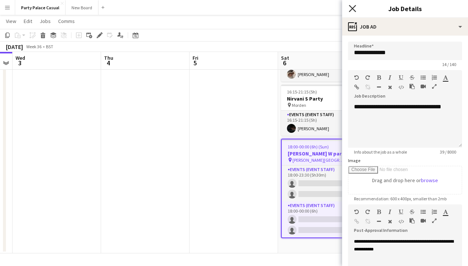
click at [352, 7] on icon "Close pop-in" at bounding box center [352, 8] width 7 height 7
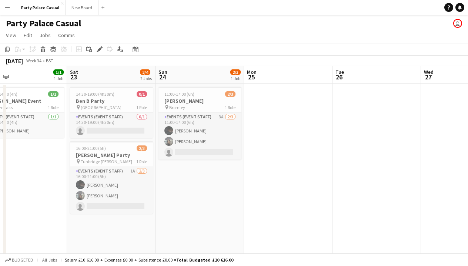
scroll to position [0, 196]
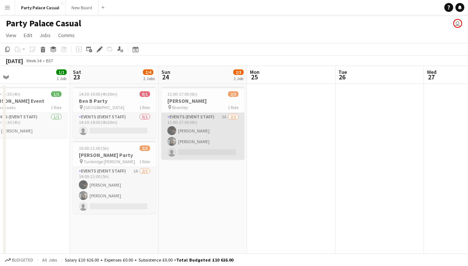
click at [209, 147] on app-card-role "Events (Event Staff) 3A [DATE] 11:00-17:00 (6h) Eziafa Iwe [PERSON_NAME] single…" at bounding box center [203, 136] width 83 height 47
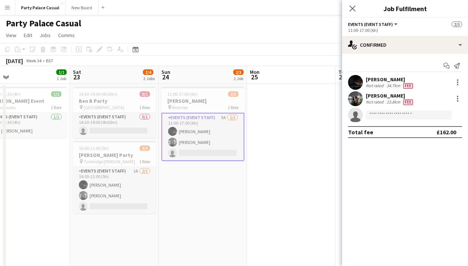
click at [425, 84] on div "Eziafa Iwe Not rated 34.7km Fee" at bounding box center [405, 82] width 126 height 15
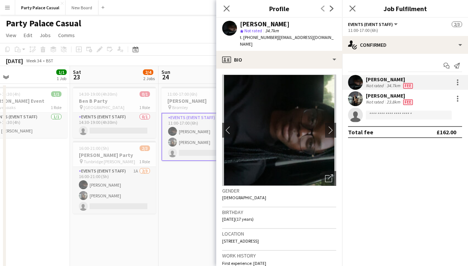
click at [425, 84] on div "Eziafa Iwe Not rated 34.7km Fee" at bounding box center [405, 82] width 126 height 15
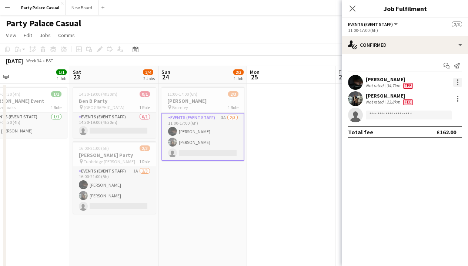
click at [458, 81] on div at bounding box center [457, 82] width 9 height 9
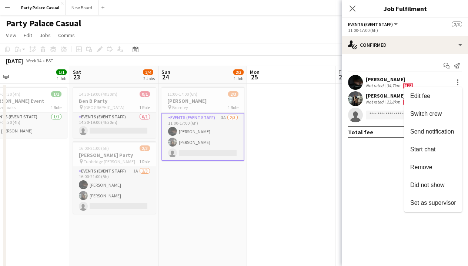
click at [413, 52] on div at bounding box center [234, 133] width 468 height 266
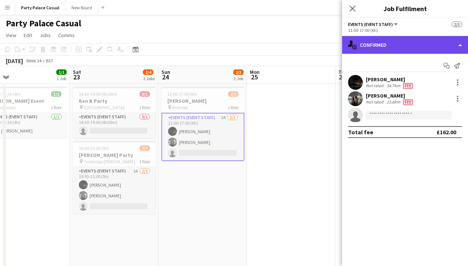
click at [415, 48] on div "single-neutral-actions-check-2 Confirmed" at bounding box center [405, 45] width 126 height 18
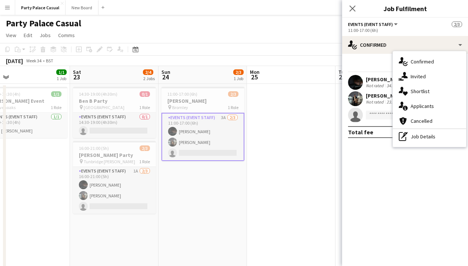
click at [369, 87] on div "Not rated" at bounding box center [375, 86] width 19 height 6
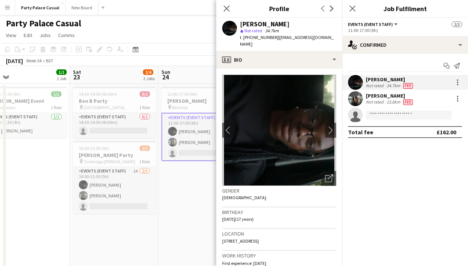
click at [373, 82] on div "[PERSON_NAME]" at bounding box center [390, 79] width 49 height 7
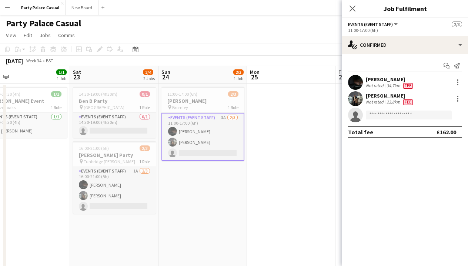
click at [389, 129] on div "Total fee £162.00" at bounding box center [405, 132] width 114 height 12
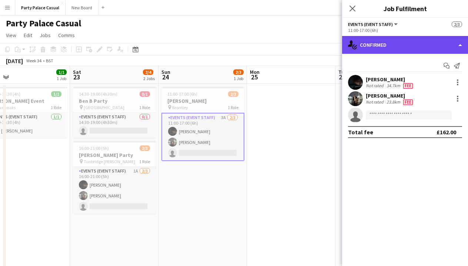
click at [395, 52] on div "single-neutral-actions-check-2 Confirmed" at bounding box center [405, 45] width 126 height 18
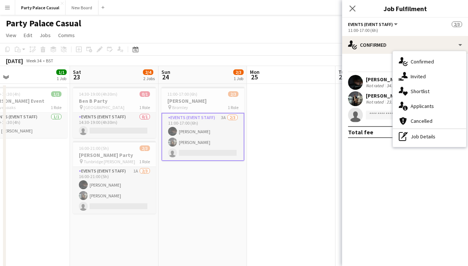
click at [364, 162] on mat-expansion-panel "check Confirmed Start chat Send notification Eziafa Iwe Not rated 34.7km Fee [G…" at bounding box center [405, 160] width 126 height 212
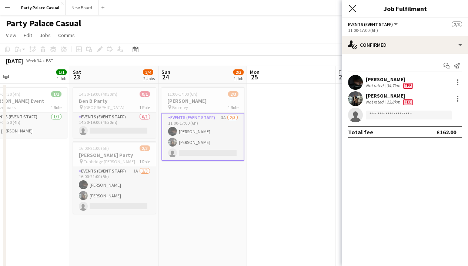
click at [353, 11] on icon "Close pop-in" at bounding box center [352, 8] width 7 height 7
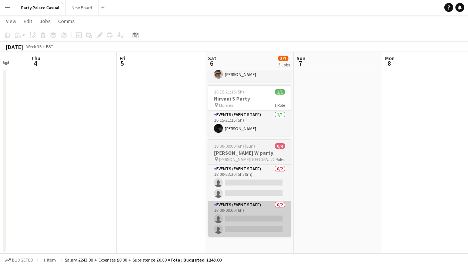
scroll to position [66, 0]
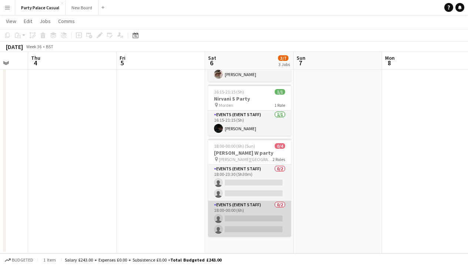
click at [263, 216] on app-card-role "Events (Event Staff) 0/2 18:00-00:00 (6h) single-neutral-actions single-neutral…" at bounding box center [249, 218] width 83 height 36
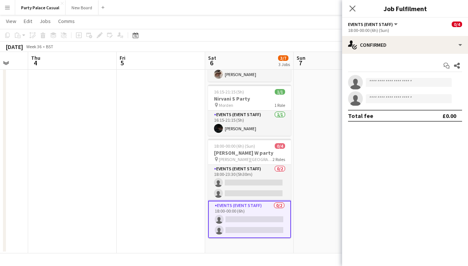
click at [328, 172] on app-date-cell at bounding box center [338, 135] width 89 height 236
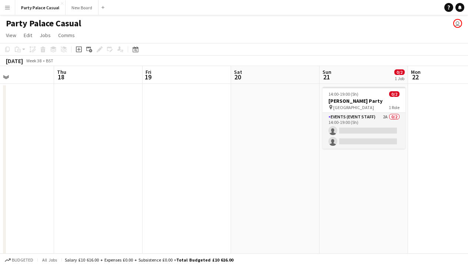
scroll to position [0, 215]
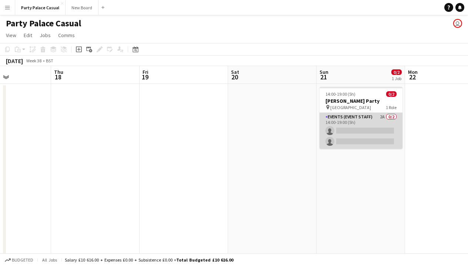
click at [355, 120] on app-card-role "Events (Event Staff) 2A 0/2 14:00-19:00 (5h) single-neutral-actions single-neut…" at bounding box center [361, 131] width 83 height 36
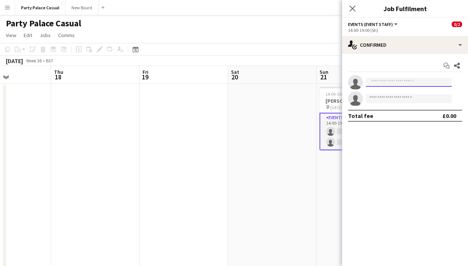
click at [432, 84] on input at bounding box center [409, 82] width 86 height 9
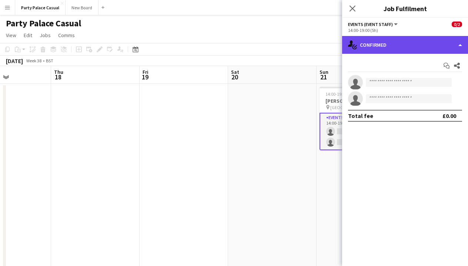
click at [417, 45] on div "single-neutral-actions-check-2 Confirmed" at bounding box center [405, 45] width 126 height 18
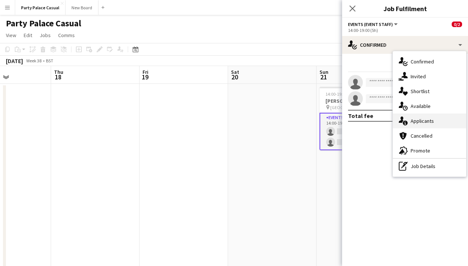
click at [429, 123] on span "Applicants" at bounding box center [422, 120] width 23 height 7
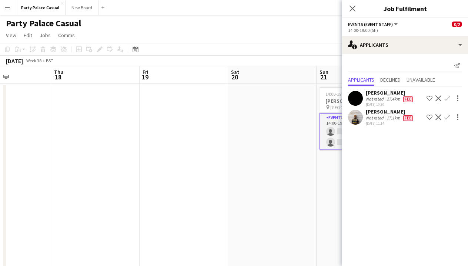
click at [314, 46] on app-toolbar "Copy Paste Paste Command V Paste with crew Command Shift V Paste linked Job [GE…" at bounding box center [234, 49] width 468 height 13
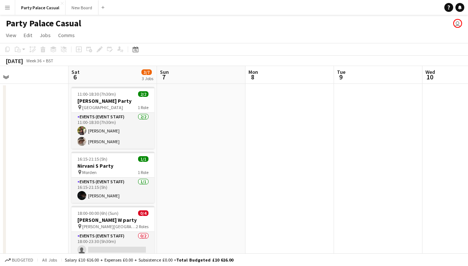
scroll to position [0, 159]
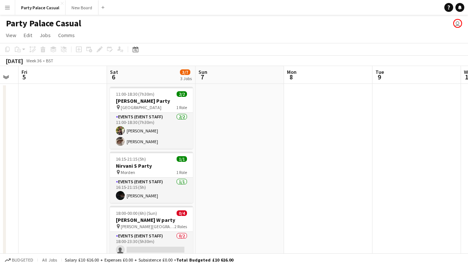
click at [12, 9] on button "Menu" at bounding box center [7, 7] width 15 height 15
